Goal: Book appointment/travel/reservation

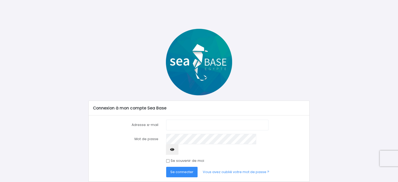
type input "nicolas.loridon@gmail.com"
click at [178, 169] on span "Se connecter" at bounding box center [182, 171] width 23 height 5
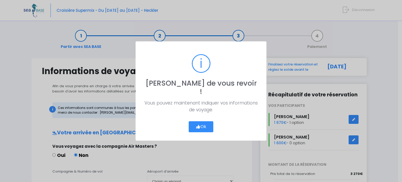
click at [207, 125] on button "Ok" at bounding box center [201, 126] width 25 height 11
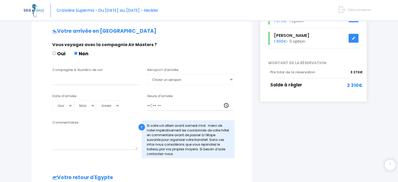
scroll to position [108, 0]
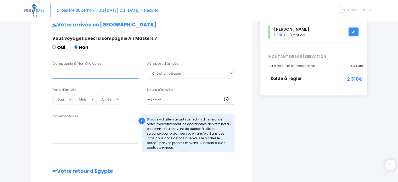
click at [88, 75] on input "Compagnie & Numéro de vol" at bounding box center [95, 73] width 87 height 10
type input "Pegasus - PC620"
click at [233, 69] on select "Choisir un aéroport Hurghada Marsa Alam" at bounding box center [190, 73] width 87 height 10
select select "Hurghada"
click at [147, 68] on select "Choisir un aéroport Hurghada Marsa Alam" at bounding box center [190, 73] width 87 height 10
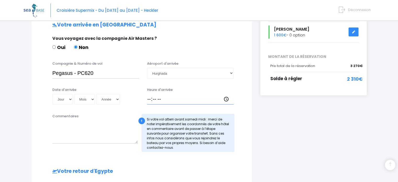
click at [153, 98] on input "Heure d'arrivée" at bounding box center [190, 99] width 87 height 10
click at [148, 101] on input "Heure d'arrivée" at bounding box center [190, 99] width 87 height 10
type input "00:30"
click at [68, 100] on select "Jour 01 02 03 04 05 06 07 08 09 10 11 12 13 14 15 16 17 18 19 20 21 22 23 24 25…" at bounding box center [62, 99] width 20 height 10
select select "08"
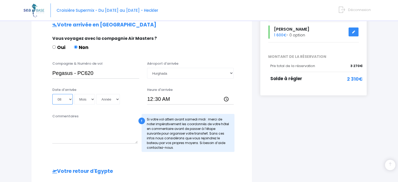
click at [52, 94] on select "Jour 01 02 03 04 05 06 07 08 09 10 11 12 13 14 15 16 17 18 19 20 21 22 23 24 25…" at bounding box center [62, 99] width 20 height 10
click at [91, 99] on select "Mois 01 02 03 04 05 06 07 08 09 10 11 12" at bounding box center [84, 99] width 21 height 10
select select "11"
click at [74, 94] on select "Mois 01 02 03 04 05 06 07 08 09 10 11 12" at bounding box center [84, 99] width 21 height 10
click at [108, 100] on select "Année 2045 2044 2043 2042 2041 2040 2039 2038 2037 2036 2035 2034 2033 2032 203…" at bounding box center [108, 99] width 24 height 10
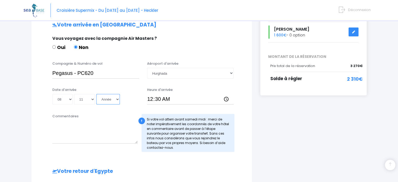
select select "2025"
click at [96, 94] on select "Année 2045 2044 2043 2042 2041 2040 2039 2038 2037 2036 2035 2034 2033 2032 203…" at bounding box center [108, 99] width 24 height 10
type input "2025-11-08"
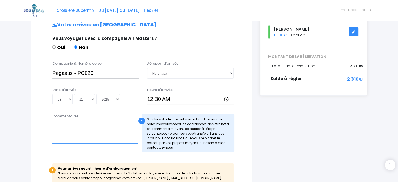
click at [74, 133] on textarea "Commentaires" at bounding box center [94, 132] width 85 height 23
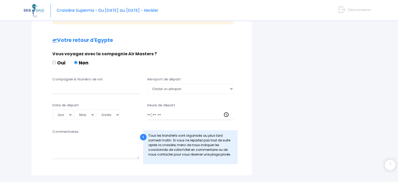
scroll to position [278, 0]
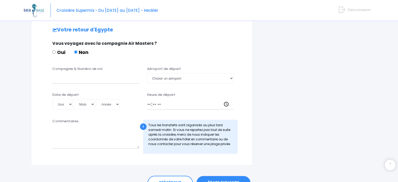
type textarea "Hotel pas encore reservé pour la nuit de vendredi à samedi"
click at [64, 83] on input "Compagnie & Numéro de vol" at bounding box center [95, 78] width 87 height 10
click at [64, 79] on input "Compagnie & Numéro de vol" at bounding box center [95, 78] width 87 height 10
type input "Transavia - TO8049"
click at [186, 81] on select "Choisir un aéroport Hurghada Marsa Alam" at bounding box center [190, 78] width 87 height 10
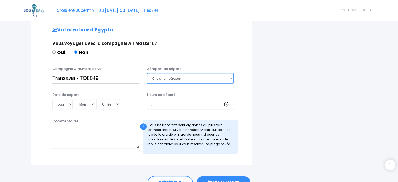
select select "Hurghada"
click at [147, 73] on select "Choisir un aéroport Hurghada Marsa Alam" at bounding box center [190, 78] width 87 height 10
click at [147, 105] on input "Heure de départ" at bounding box center [190, 104] width 87 height 10
type input "14:00"
click at [70, 103] on select "Jour 01 02 03 04 05 06 07 08 09 10 11 12 13 14 15 16 17 18 19 20 21 22 23 24 25…" at bounding box center [62, 104] width 20 height 10
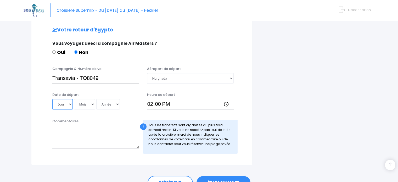
select select "19"
click at [52, 99] on select "Jour 01 02 03 04 05 06 07 08 09 10 11 12 13 14 15 16 17 18 19 20 21 22 23 24 25…" at bounding box center [62, 104] width 20 height 10
click at [89, 103] on select "Mois 01 02 03 04 05 06 07 08 09 10 11 12" at bounding box center [84, 104] width 21 height 10
select select "11"
click at [74, 99] on select "Mois 01 02 03 04 05 06 07 08 09 10 11 12" at bounding box center [84, 104] width 21 height 10
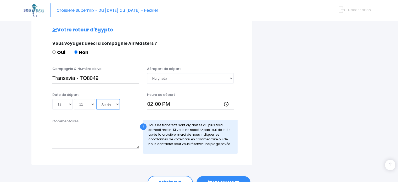
click at [110, 103] on select "Année 2045 2044 2043 2042 2041 2040 2039 2038 2037 2036 2035 2034 2033 2032 203…" at bounding box center [108, 104] width 24 height 10
select select "2025"
click at [96, 99] on select "Année 2045 2044 2043 2042 2041 2040 2039 2038 2037 2036 2035 2034 2033 2032 203…" at bounding box center [108, 104] width 24 height 10
type input "2025-11-19"
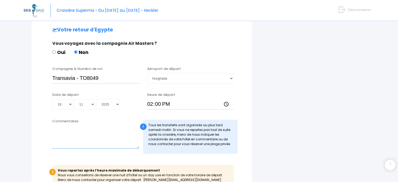
click at [70, 133] on textarea "Commentaires" at bounding box center [95, 136] width 87 height 23
click at [102, 130] on textarea "Hotel pas encore réservé, départ le samedi" at bounding box center [95, 136] width 87 height 23
click at [134, 130] on textarea "Hotel pas encore réservé, départ du bateau le samedi" at bounding box center [95, 136] width 87 height 23
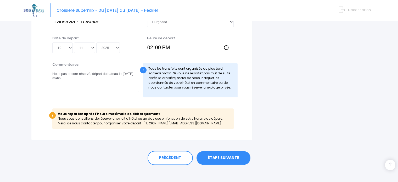
scroll to position [337, 0]
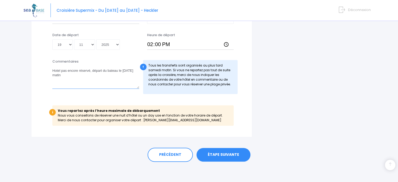
type textarea "Hotel pas encore réservé, départ du bateau le samedi matin"
click at [221, 156] on link "ÉTAPE SUIVANTE" at bounding box center [224, 155] width 54 height 14
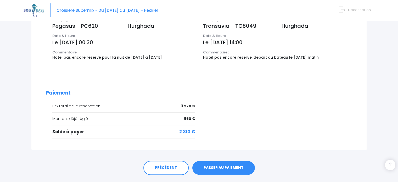
scroll to position [214, 0]
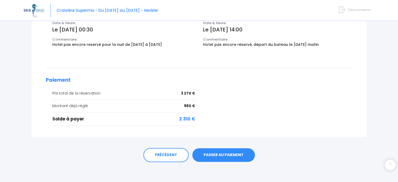
click at [234, 154] on link "PASSER AU PAIEMENT" at bounding box center [224, 155] width 63 height 14
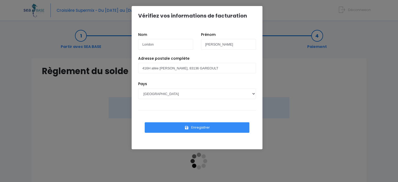
click at [200, 126] on button "Enregistrer" at bounding box center [197, 127] width 105 height 10
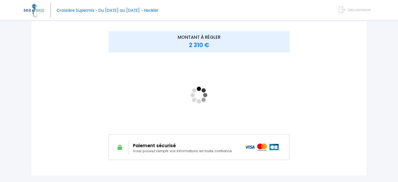
scroll to position [63, 0]
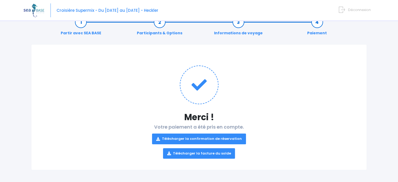
scroll to position [14, 0]
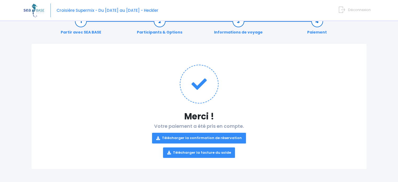
click at [202, 136] on link "Télécharger la confirmation de réservation" at bounding box center [199, 138] width 94 height 10
click at [201, 150] on link "Télécharger la facture du solde" at bounding box center [199, 152] width 72 height 10
click at [333, 110] on div "Merci ! Votre paiement a été pris en compte. Télécharger la confirmation de rés…" at bounding box center [199, 106] width 336 height 126
